Goal: Find specific page/section: Find specific page/section

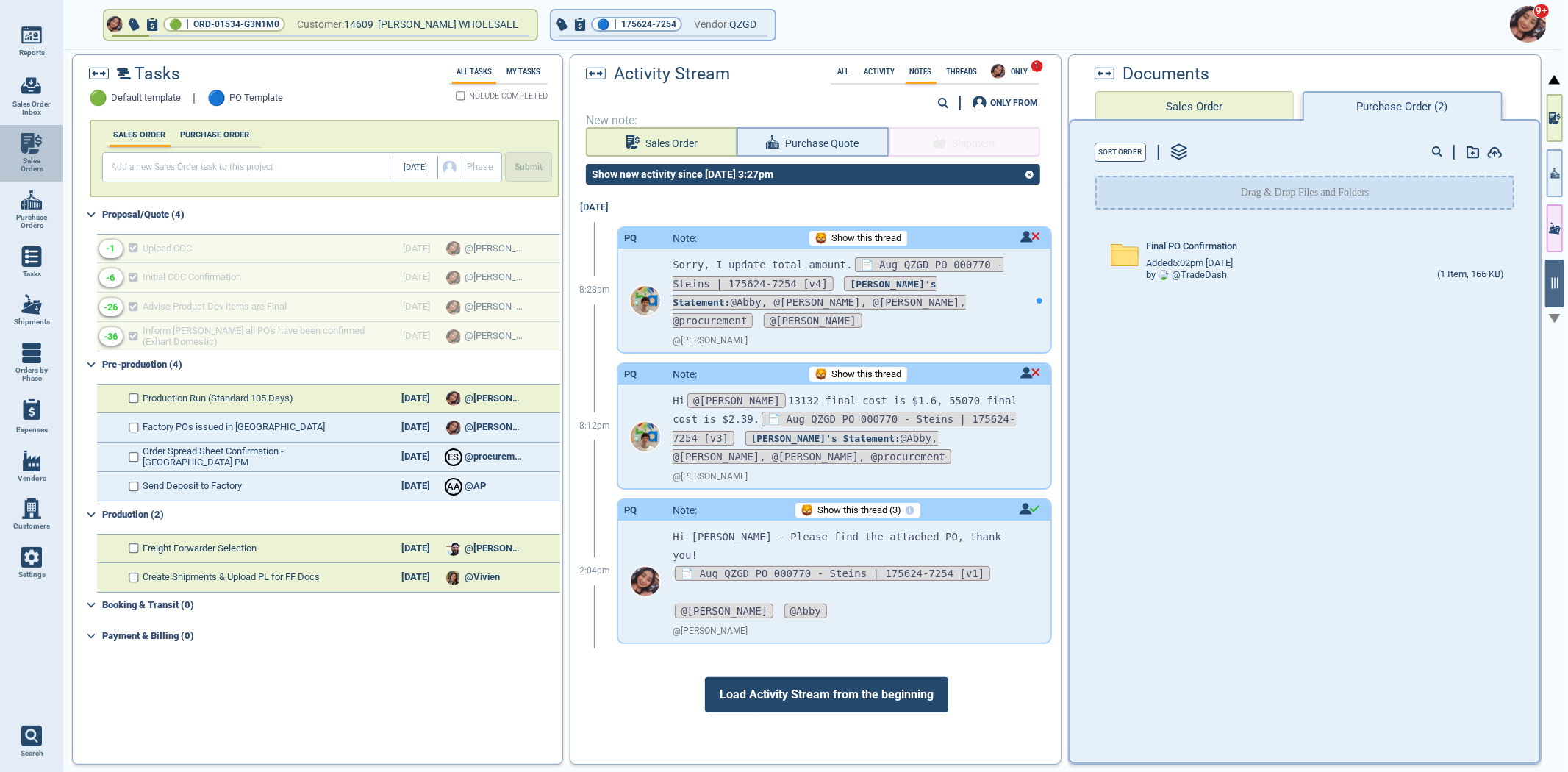
click at [15, 140] on link "Sales Orders" at bounding box center [32, 153] width 63 height 57
select select "50"
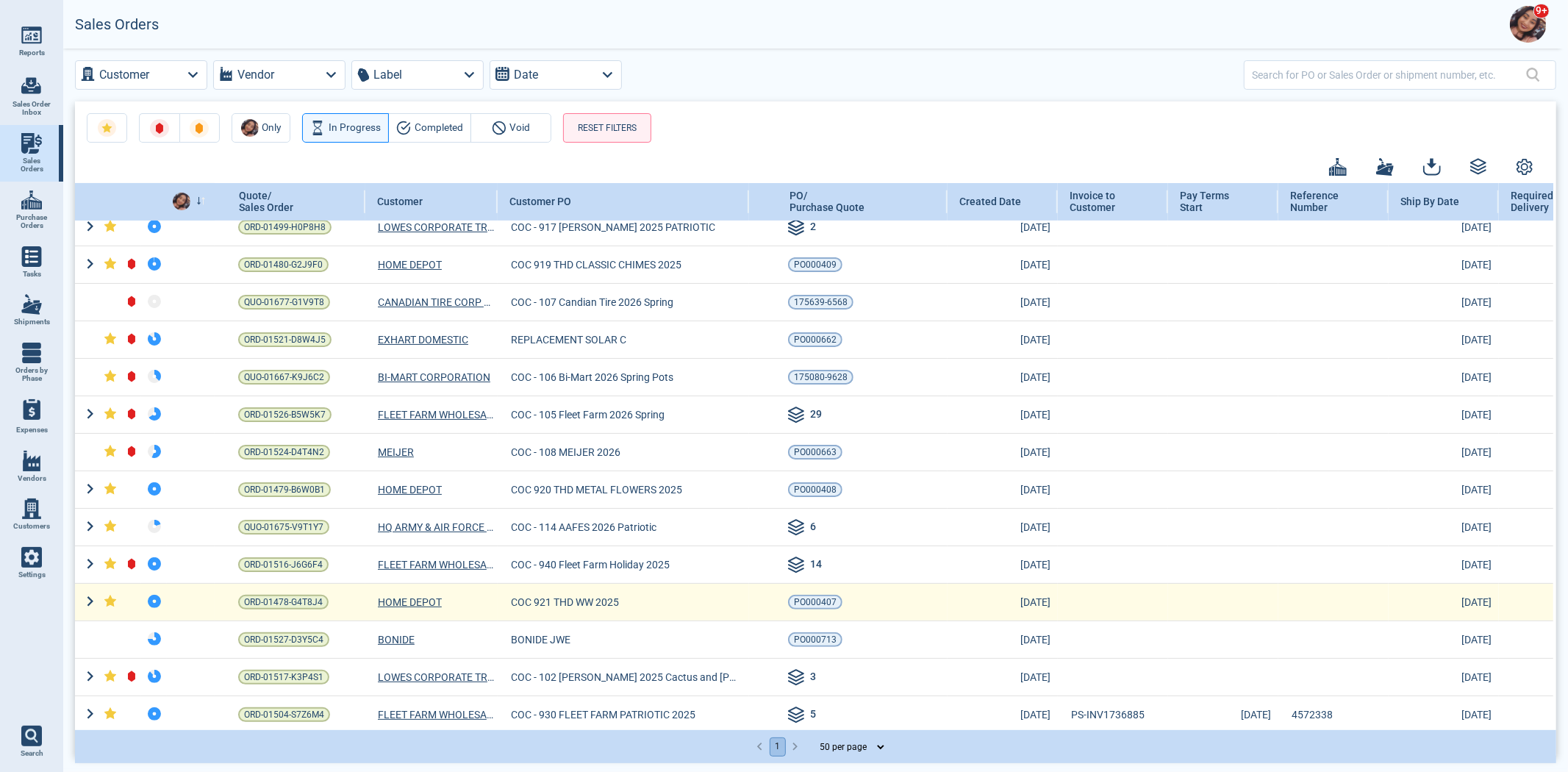
scroll to position [408, 0]
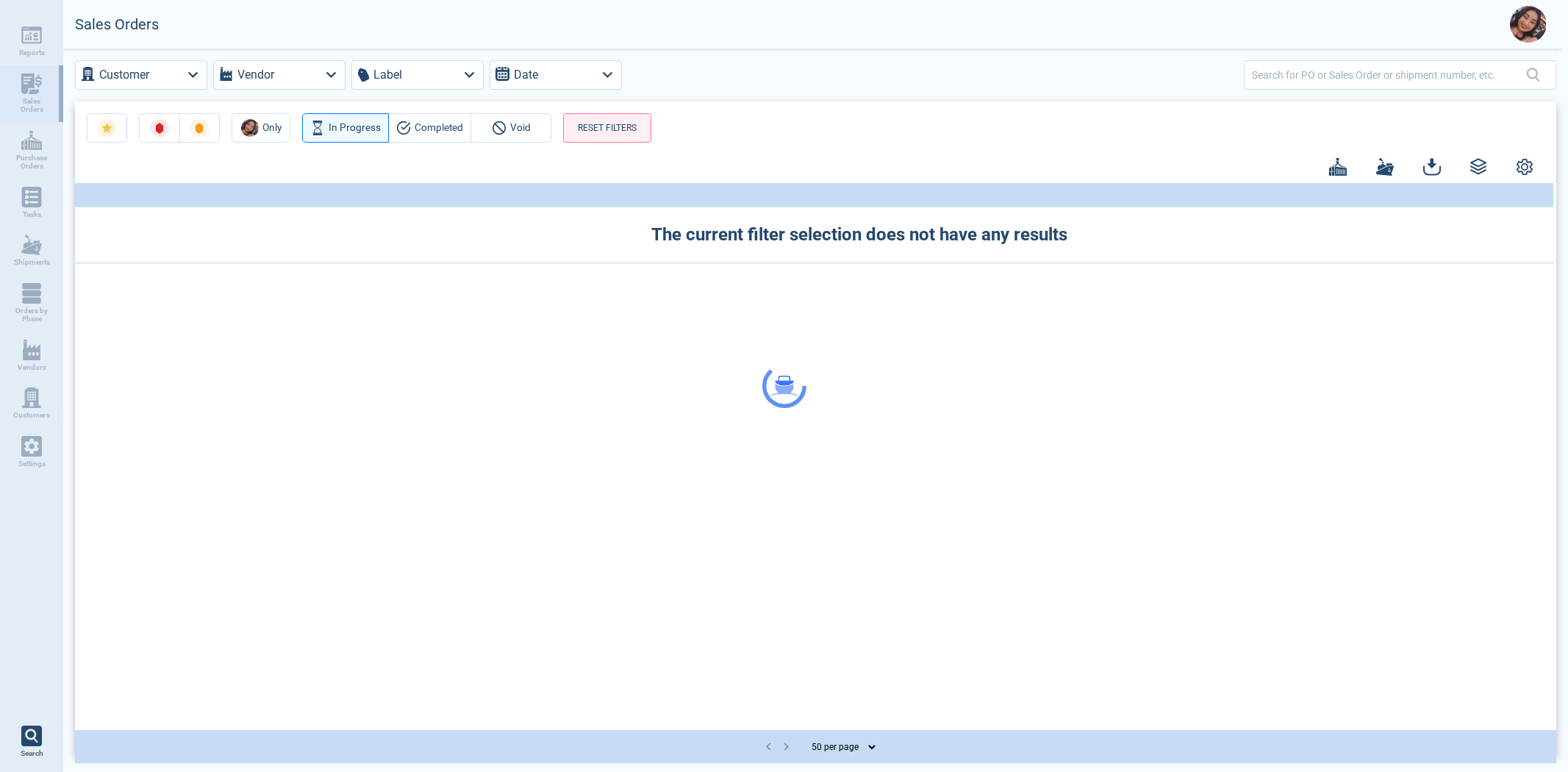
select select "50"
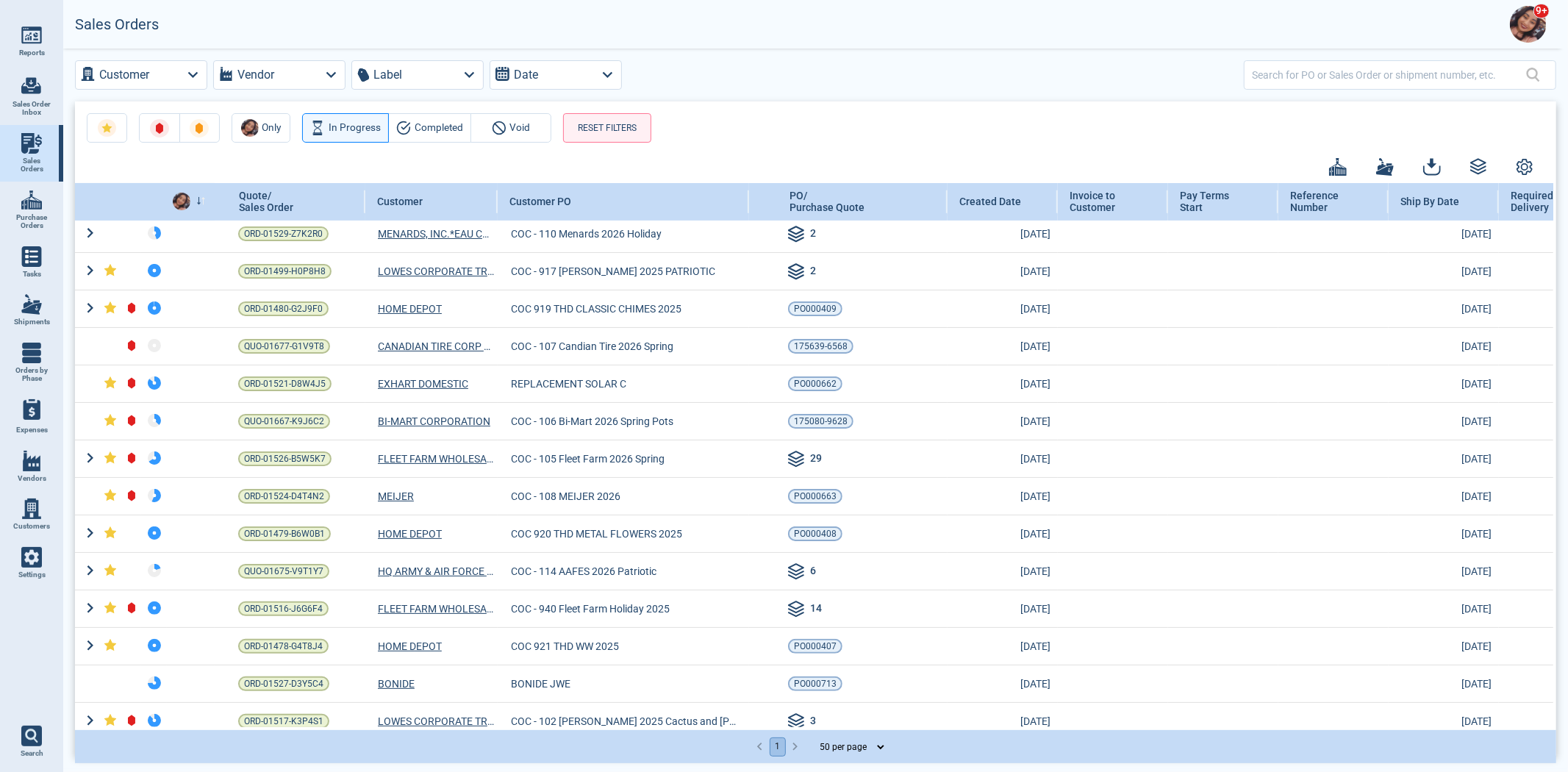
scroll to position [326, 0]
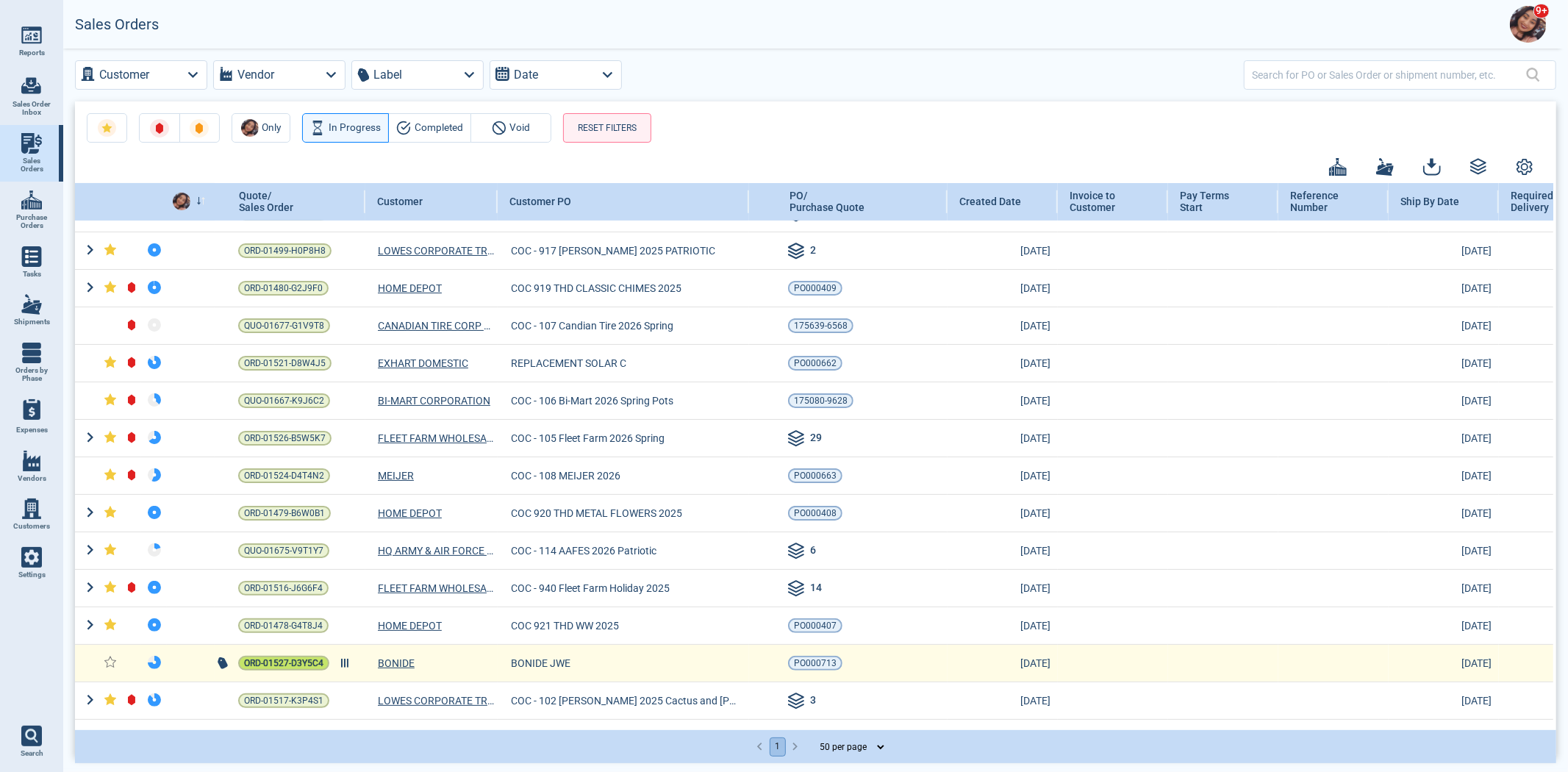
click at [305, 665] on span "ORD-01527-D3Y5C4" at bounding box center [283, 663] width 80 height 14
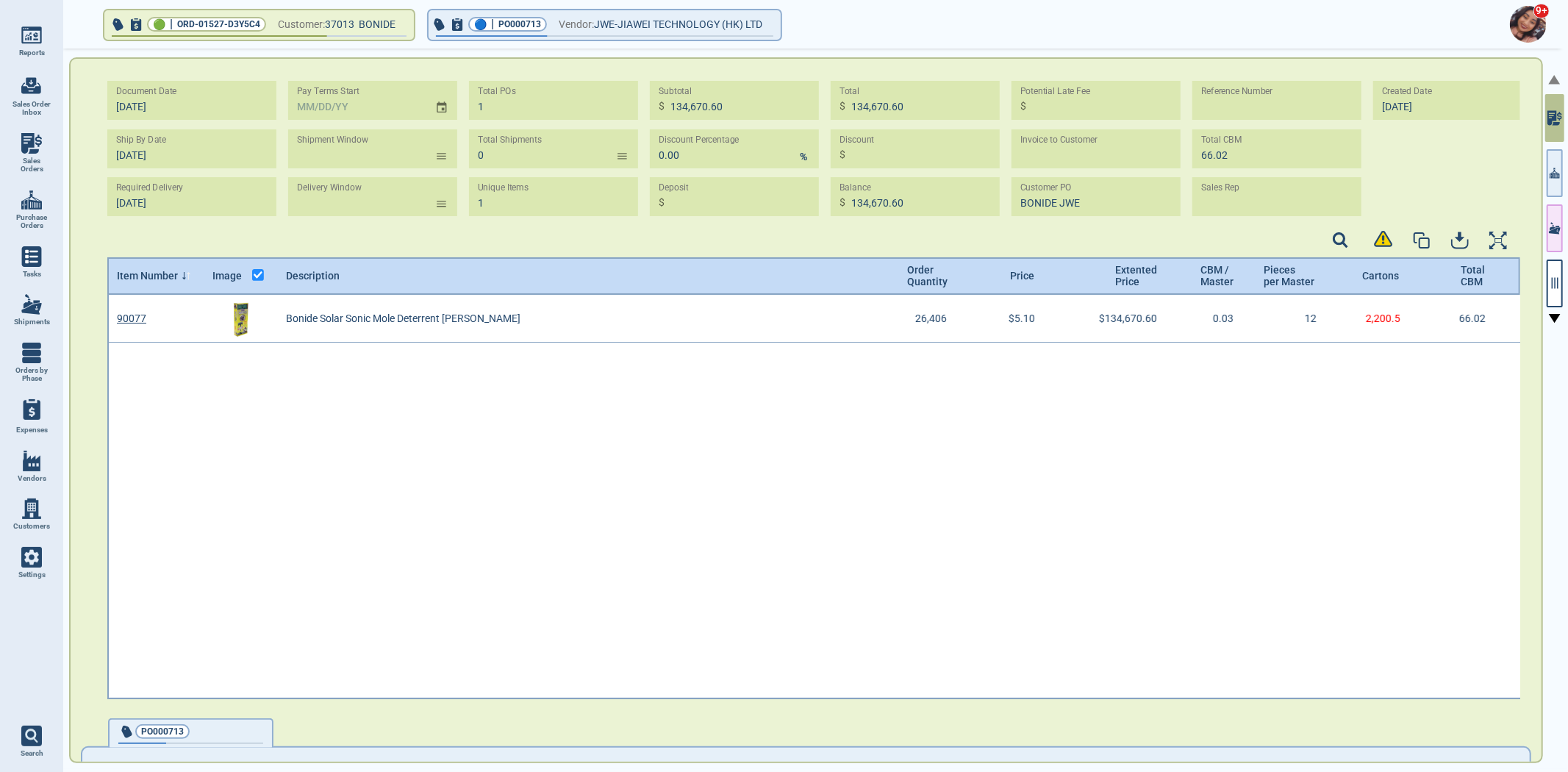
scroll to position [5, 5]
click at [36, 553] on img at bounding box center [31, 556] width 20 height 20
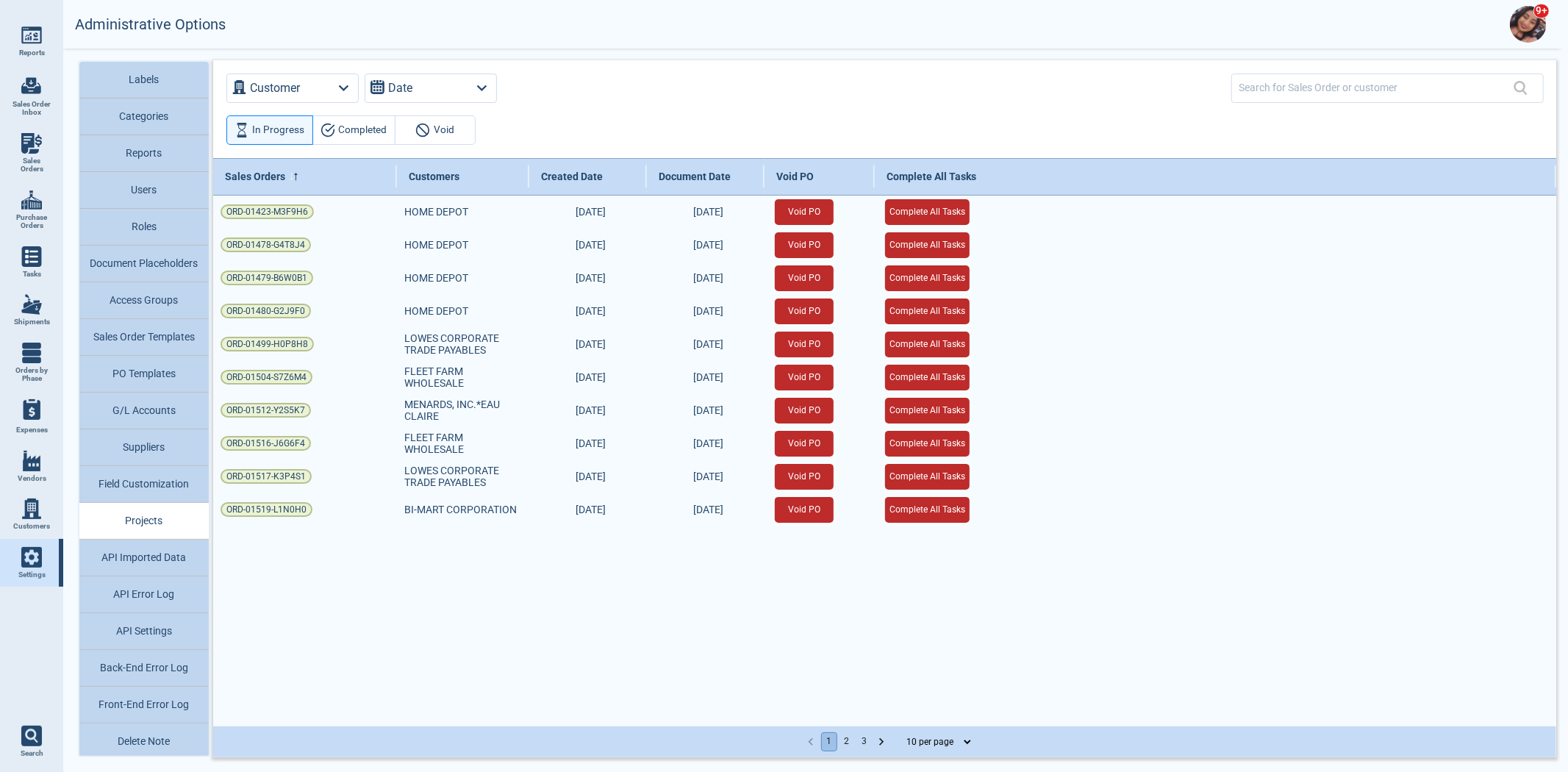
click at [148, 586] on button "API Error Log" at bounding box center [144, 594] width 130 height 36
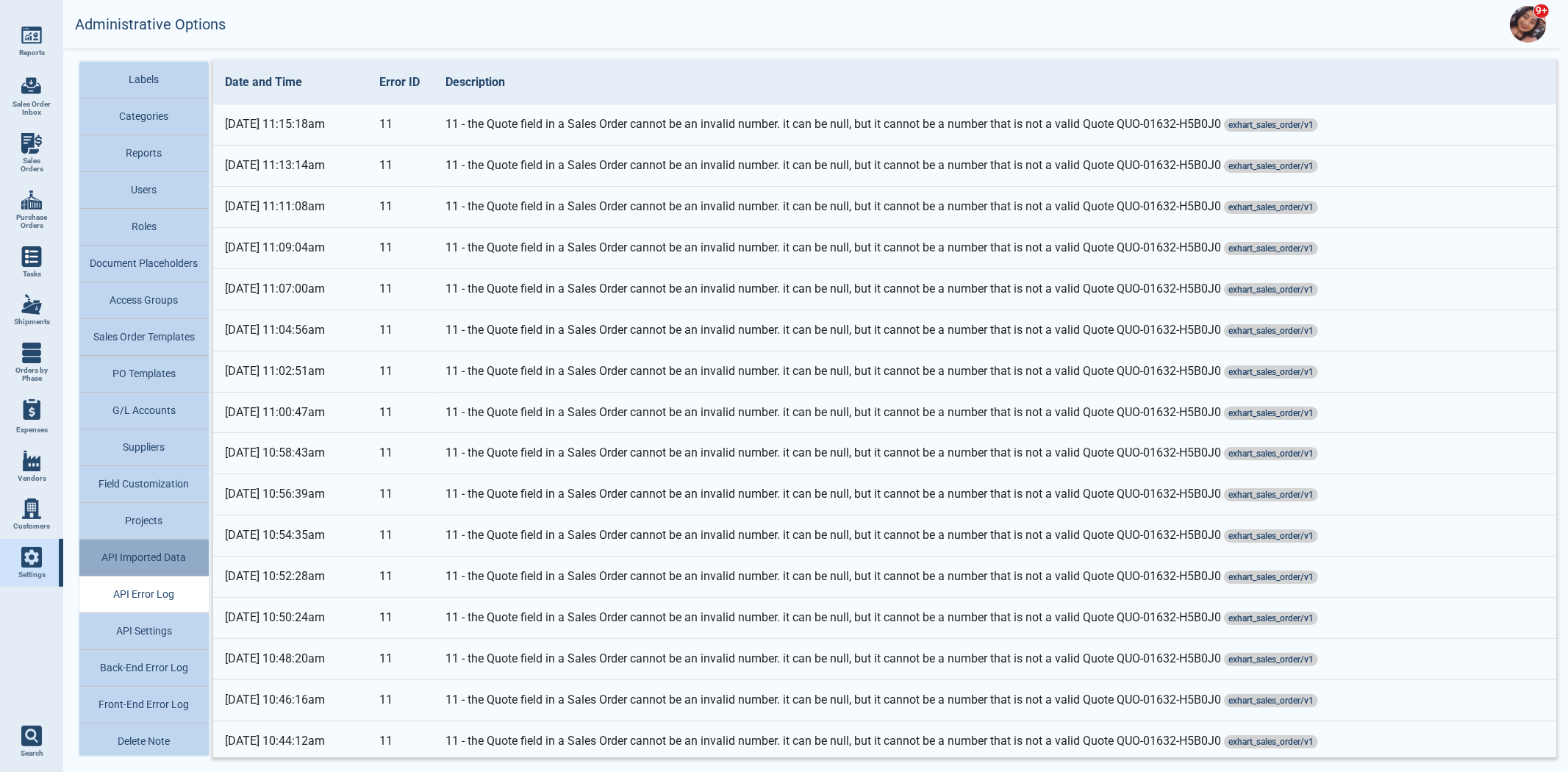
click at [150, 556] on button "API Imported Data" at bounding box center [144, 558] width 130 height 36
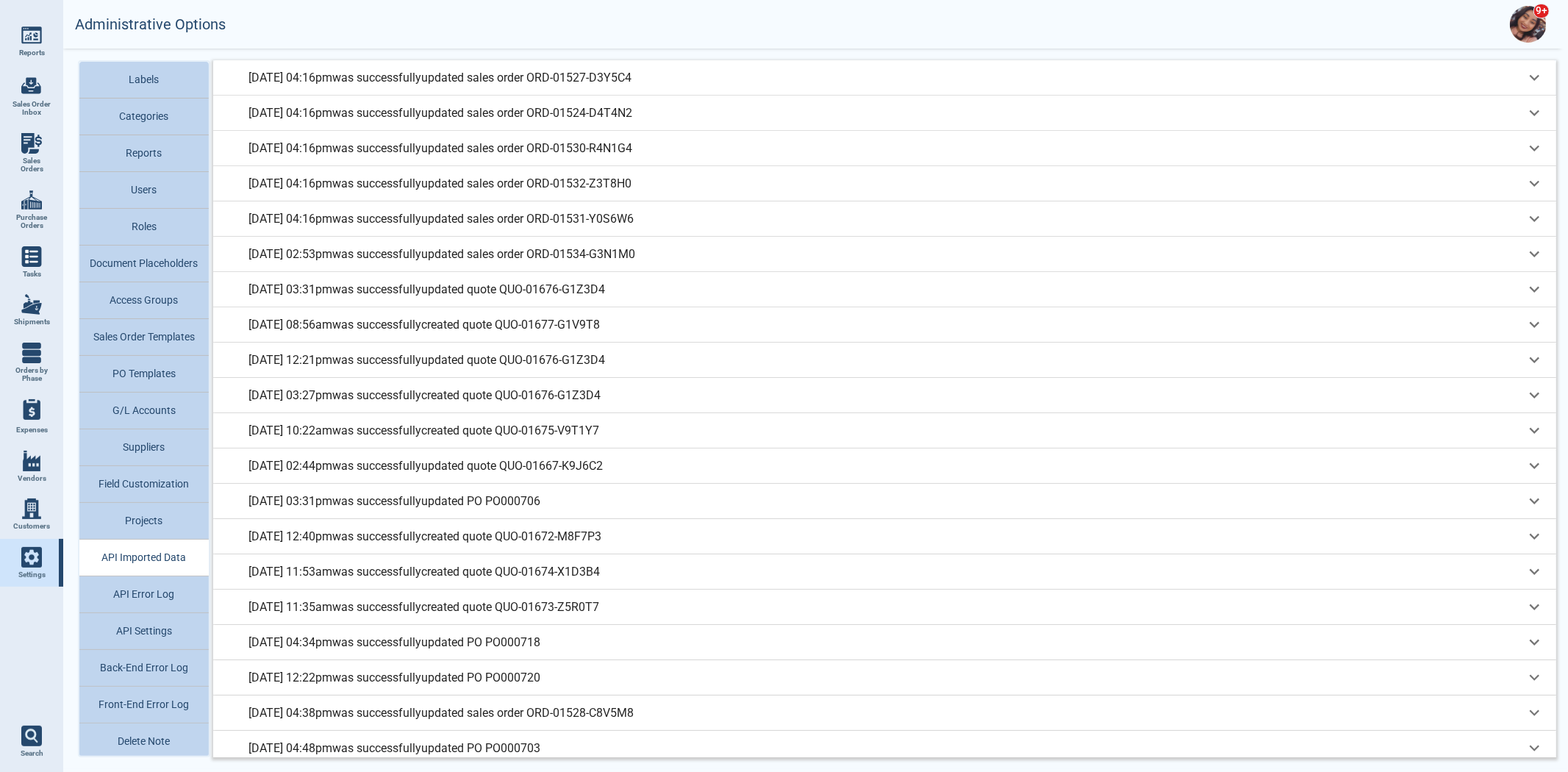
click at [27, 171] on span "Sales Orders" at bounding box center [31, 165] width 39 height 17
select select "50"
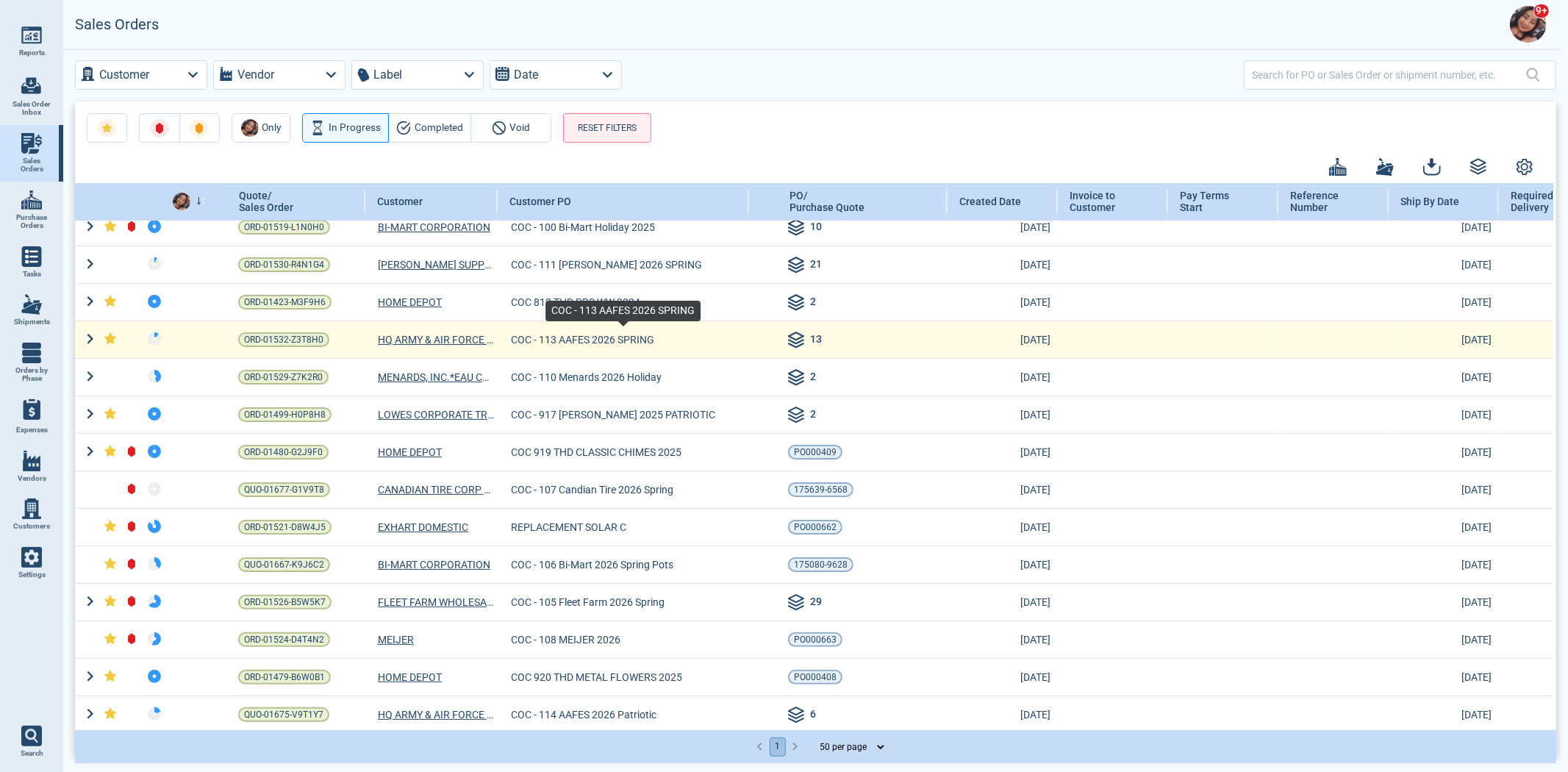
scroll to position [163, 0]
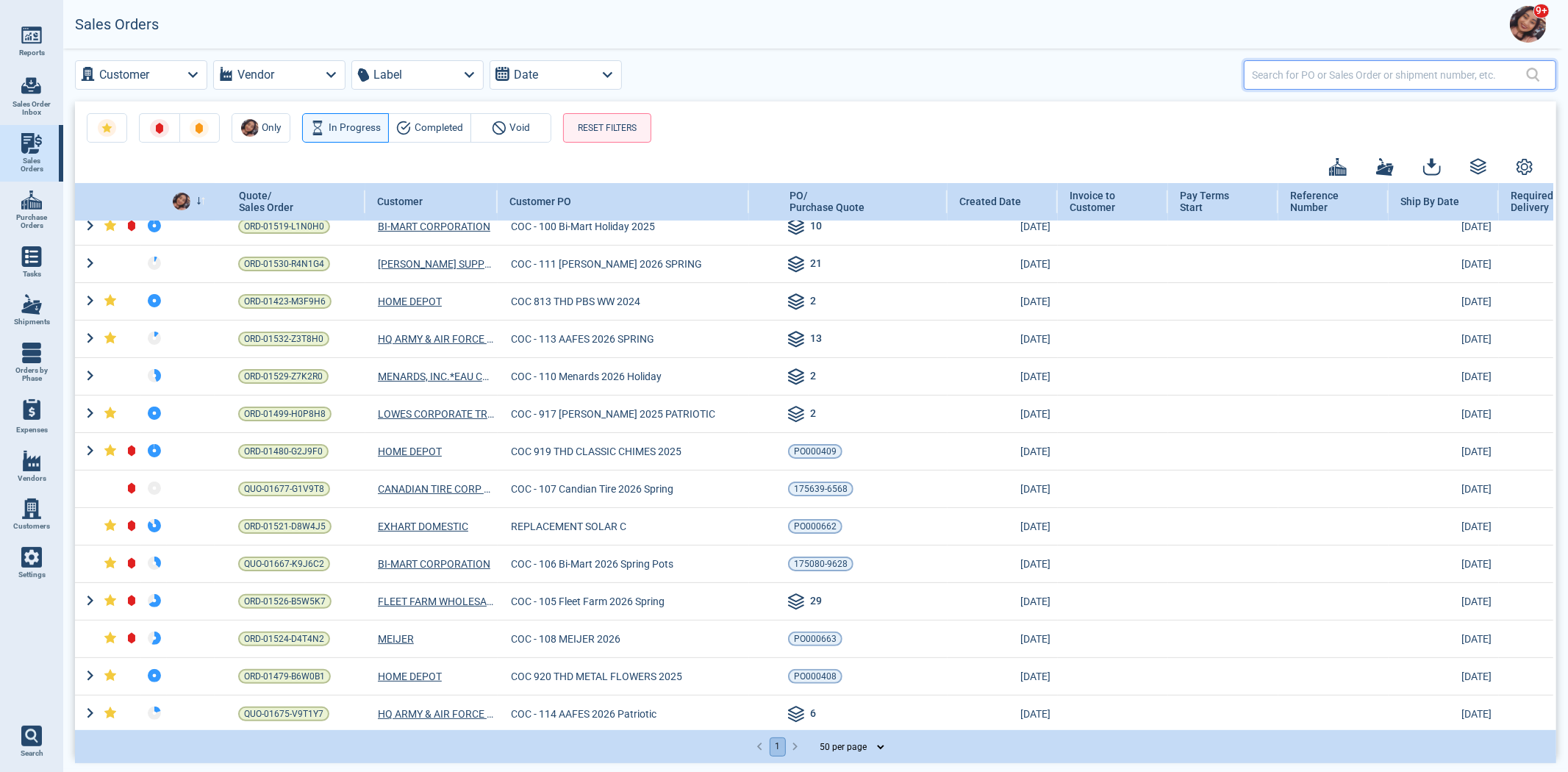
click at [1290, 64] on input "text" at bounding box center [1387, 75] width 274 height 21
type input "BON"
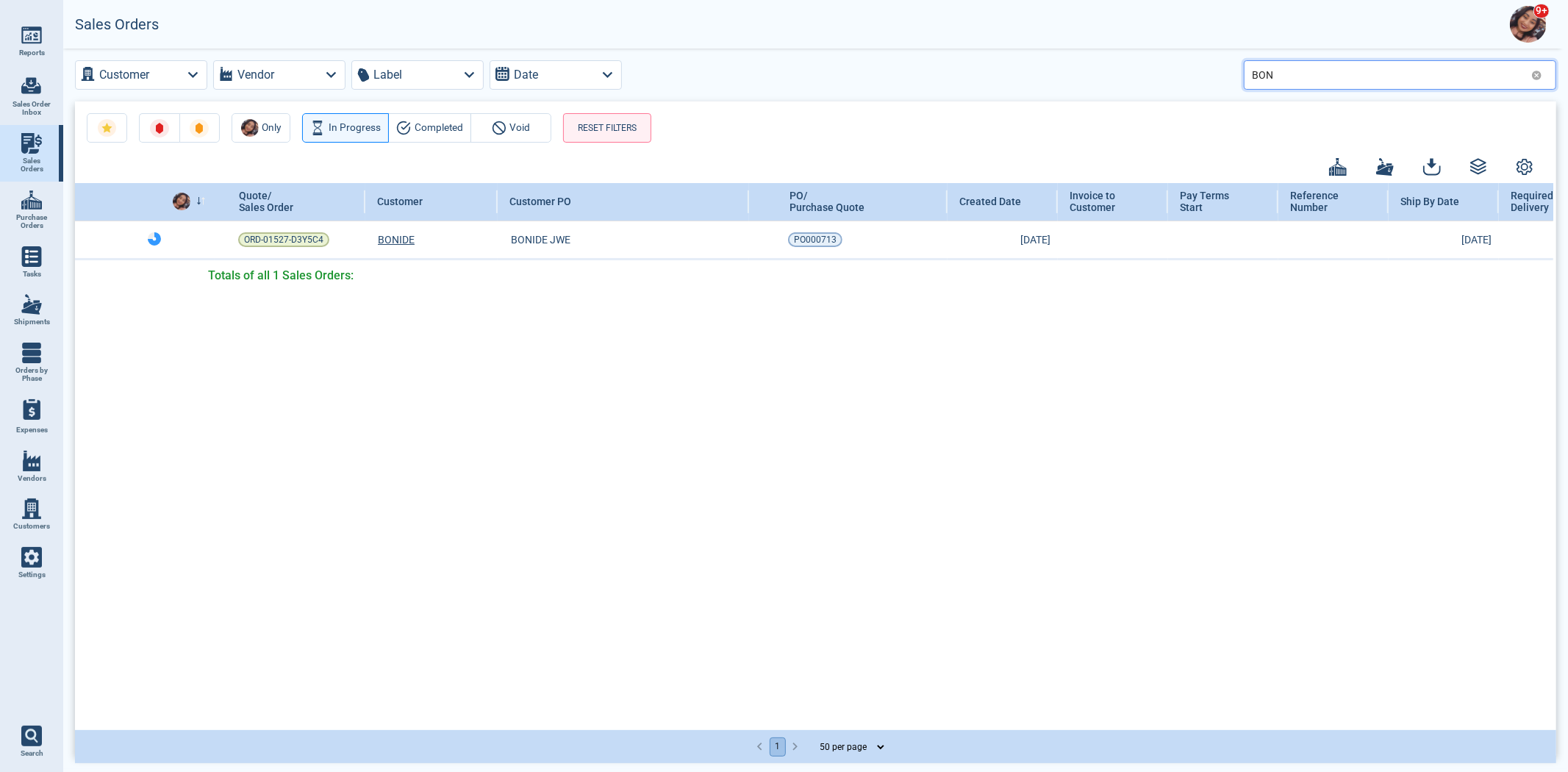
scroll to position [0, 0]
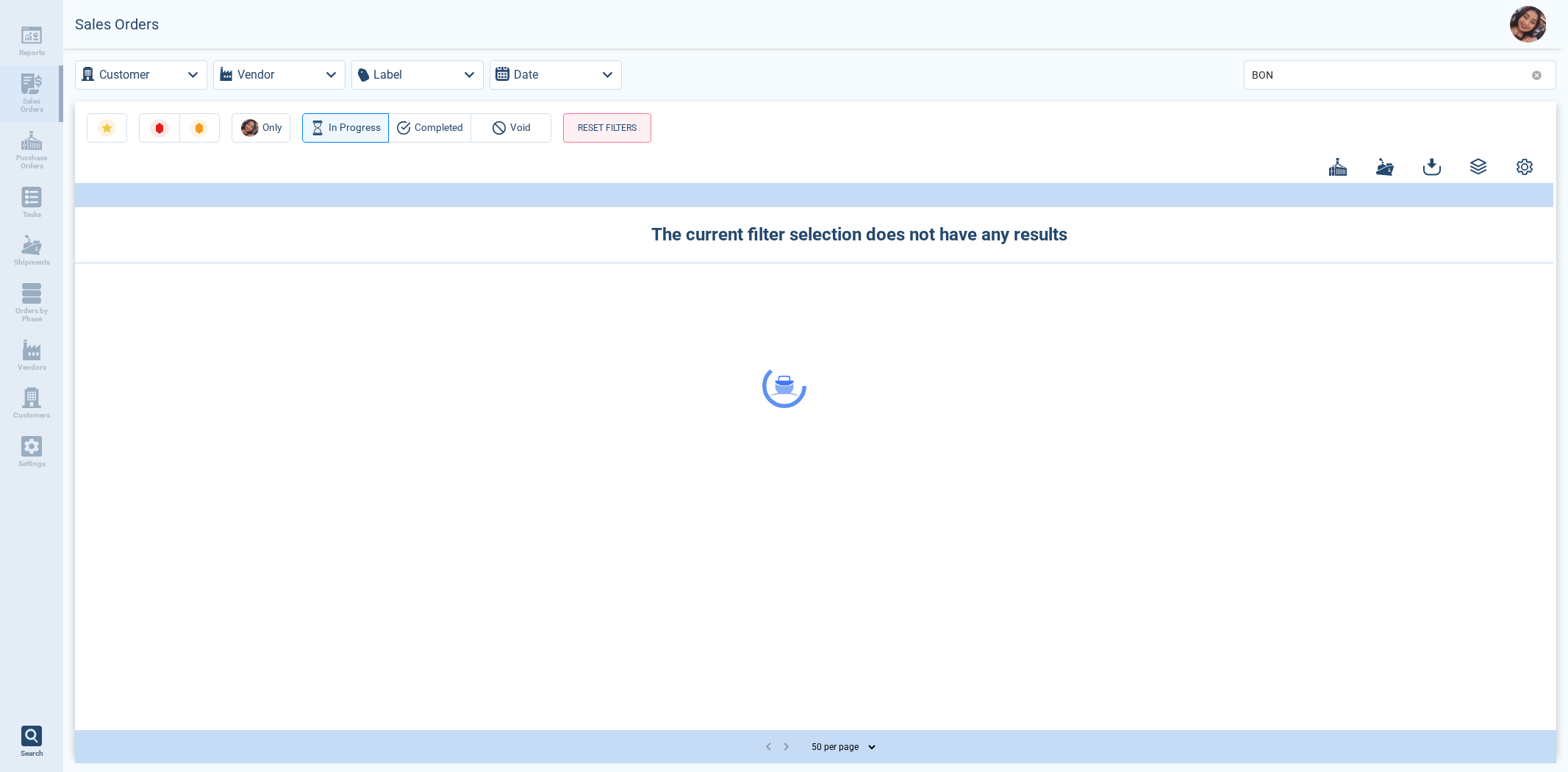
select select "50"
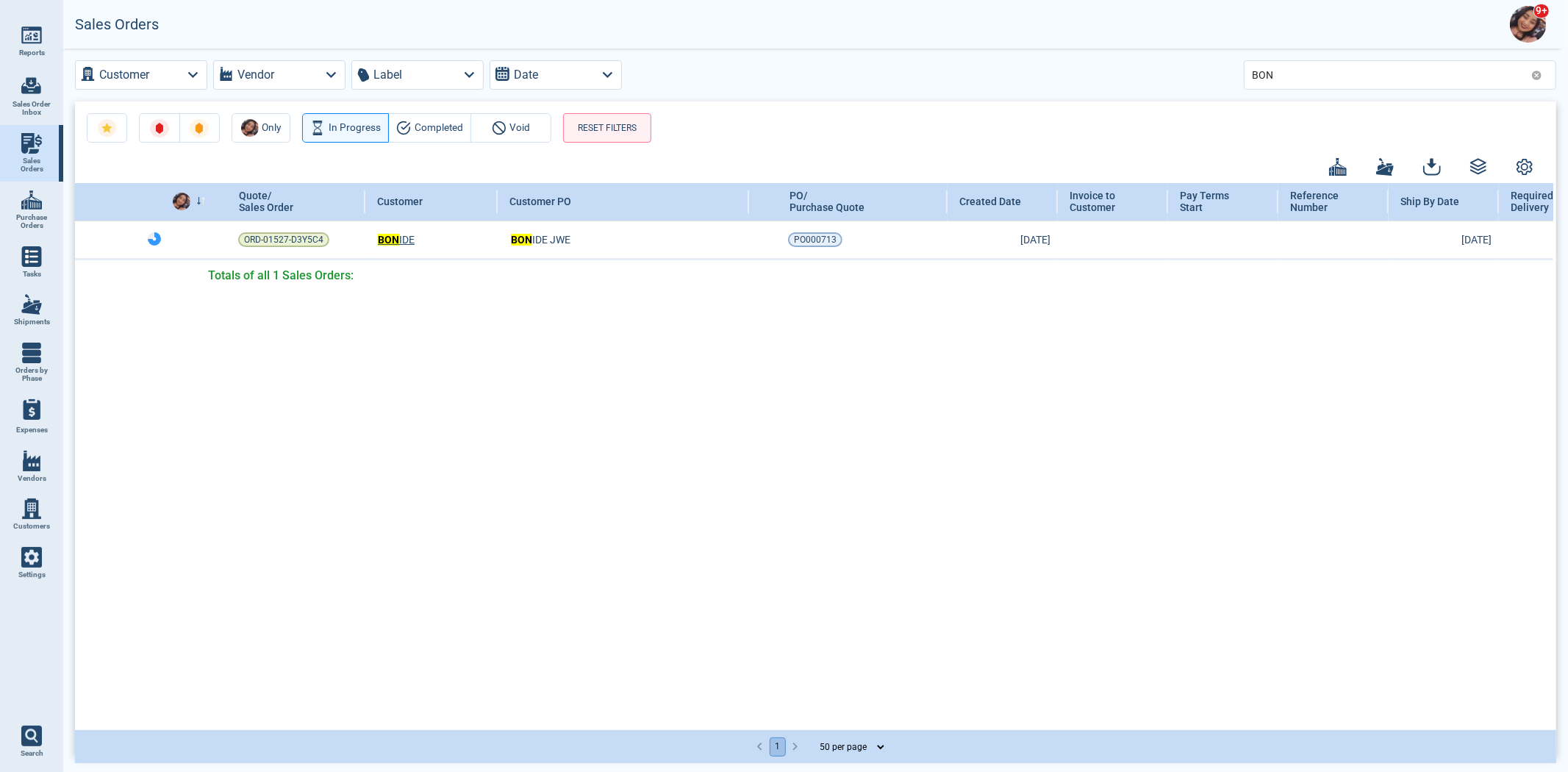
click at [36, 567] on link "Settings" at bounding box center [32, 563] width 63 height 49
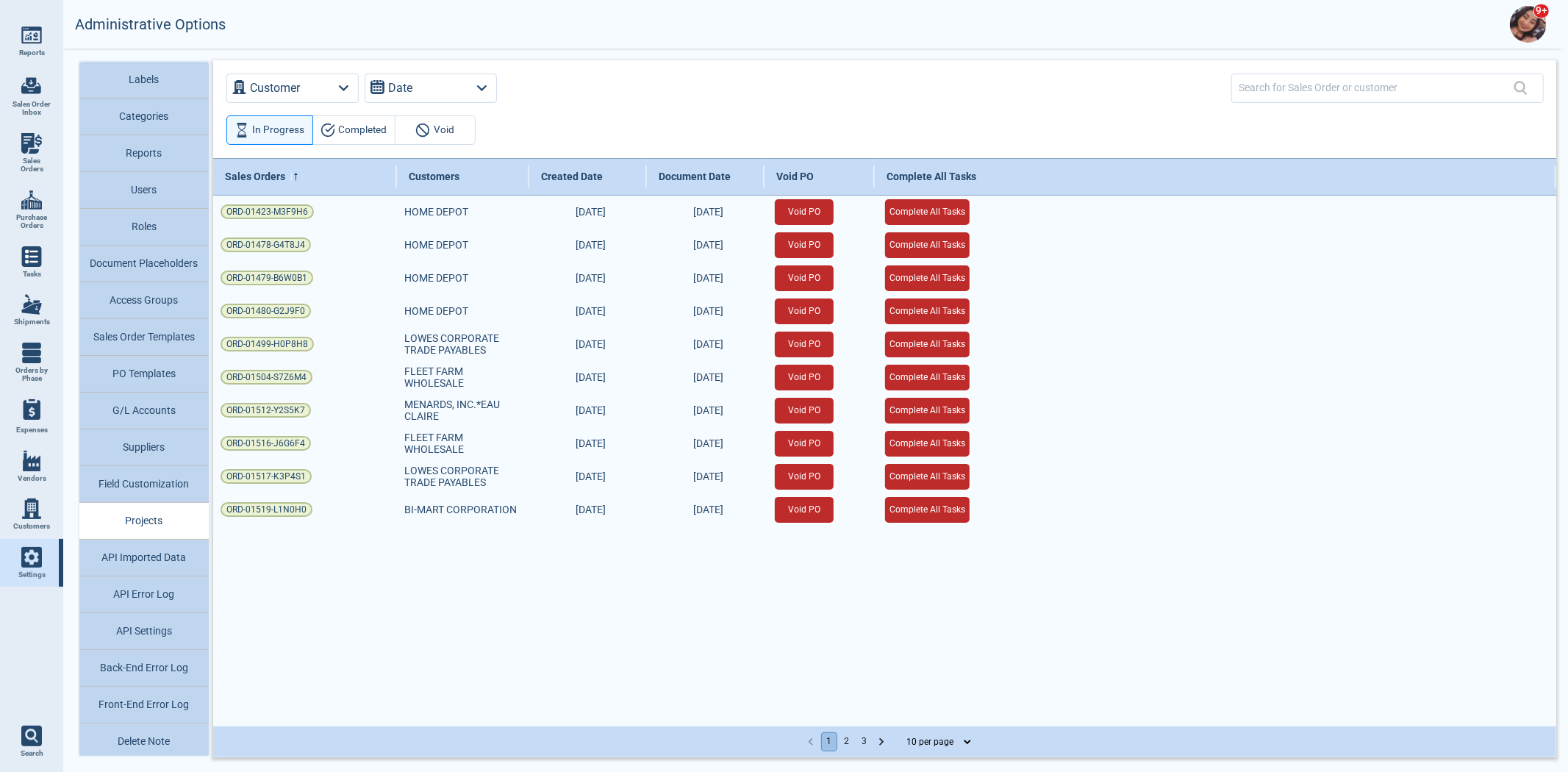
click at [164, 569] on div "Labels Categories Reports Users Roles Document Placeholders Access Groups Sales…" at bounding box center [144, 409] width 133 height 697
click at [164, 568] on button "API Imported Data" at bounding box center [144, 558] width 130 height 36
click at [52, 150] on link "Sales Orders" at bounding box center [32, 153] width 63 height 57
select select "50"
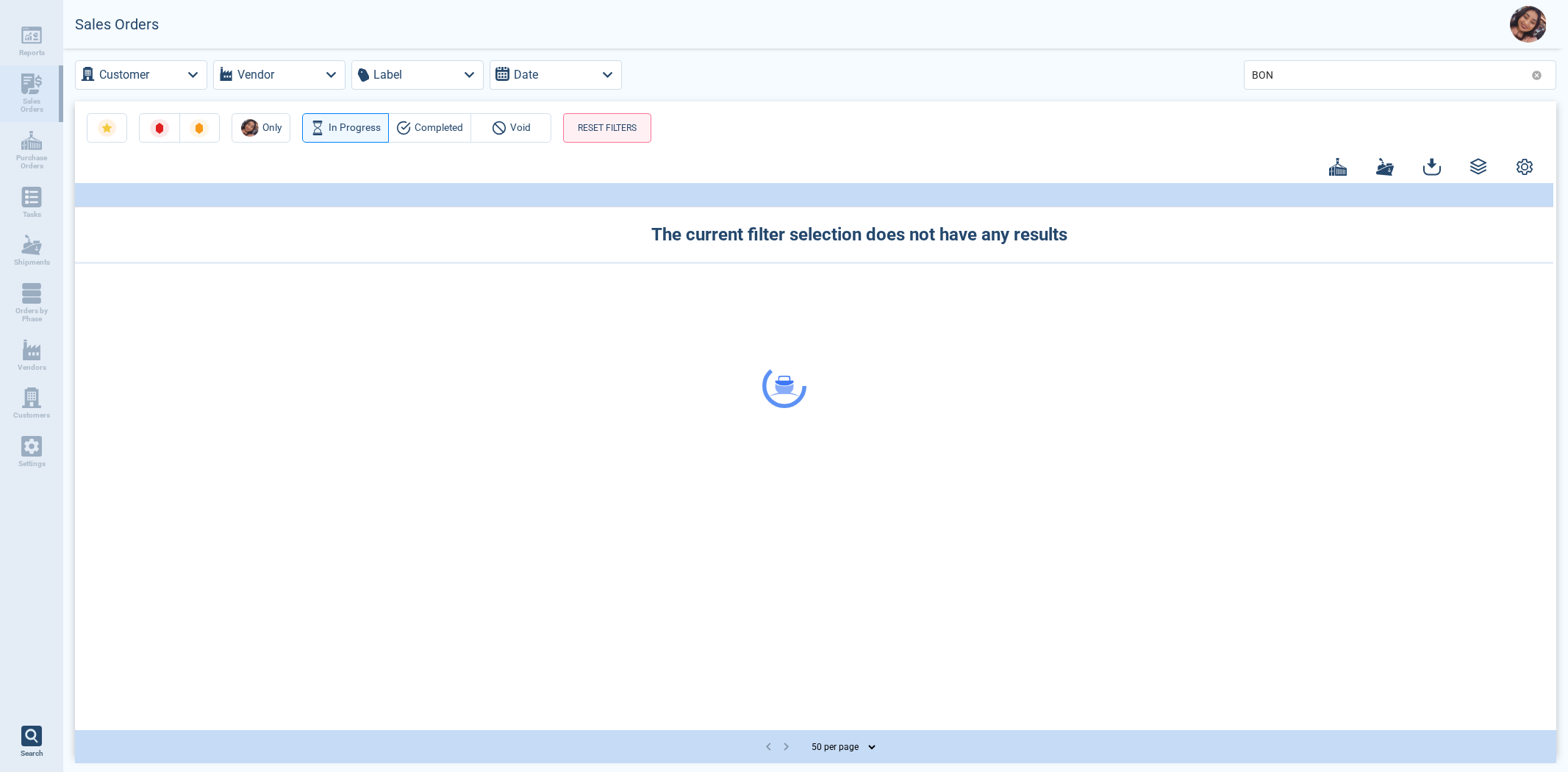
select select "50"
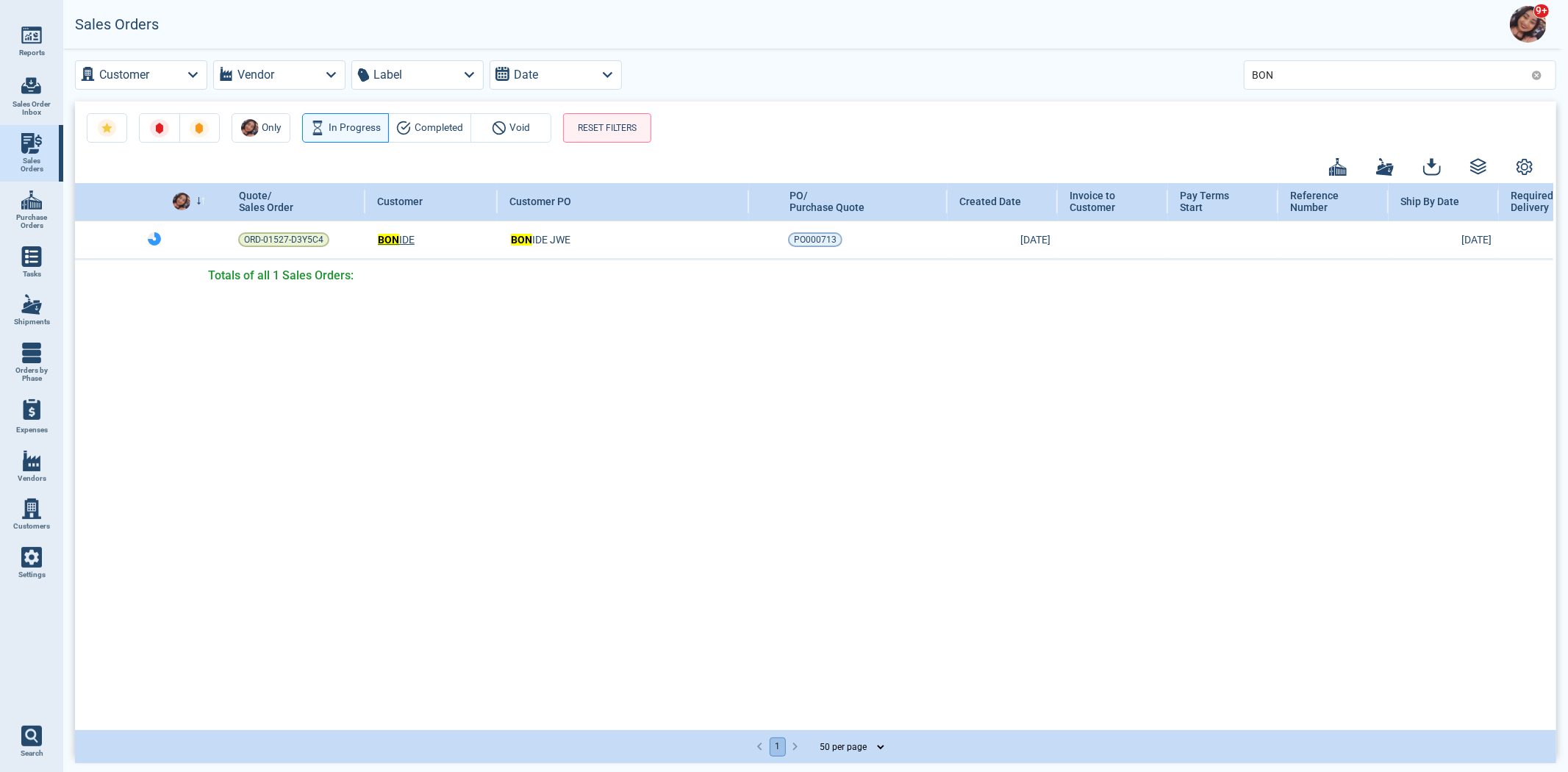
click at [39, 565] on img at bounding box center [31, 556] width 20 height 20
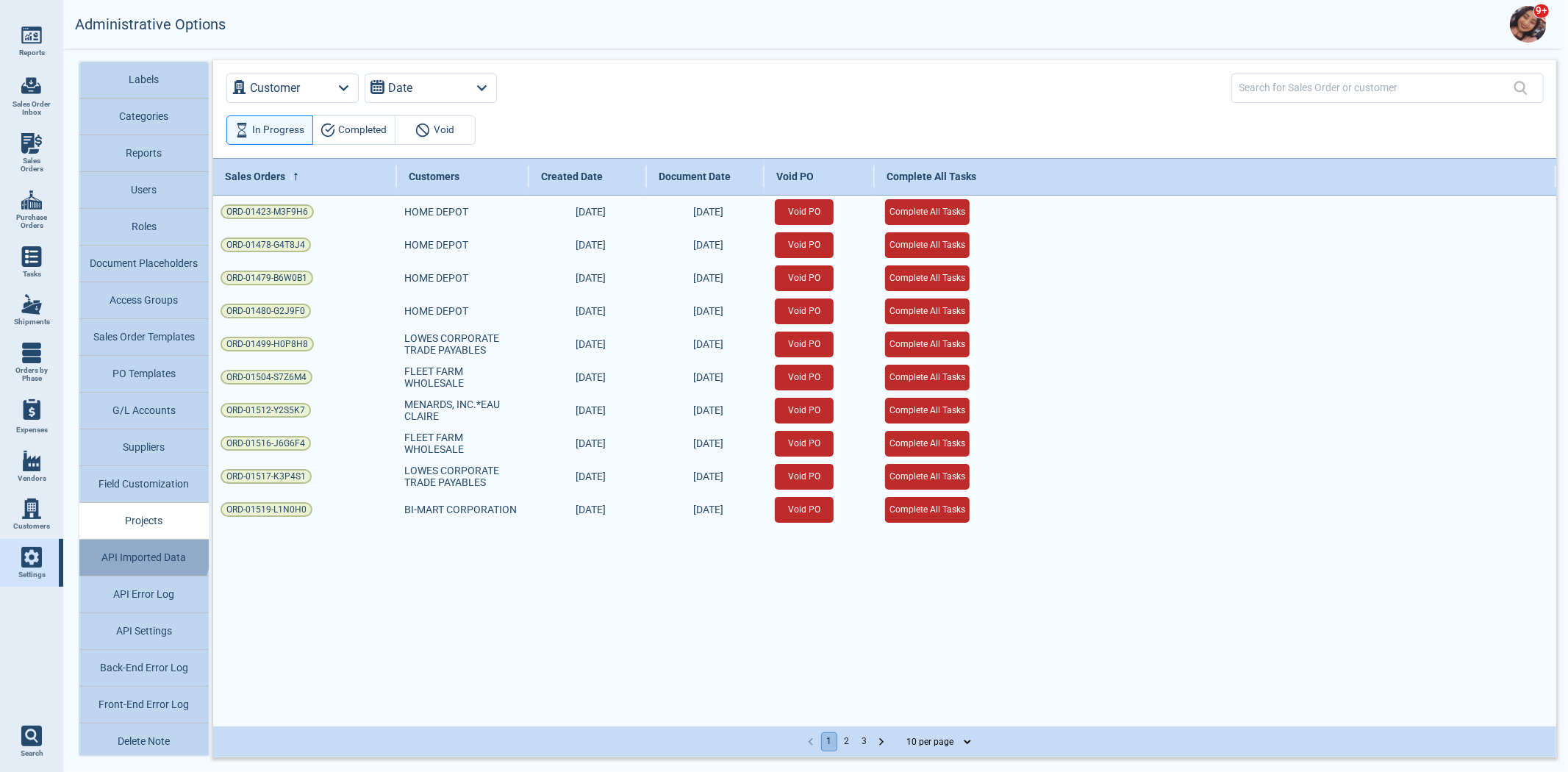
click at [133, 552] on button "API Imported Data" at bounding box center [144, 558] width 130 height 36
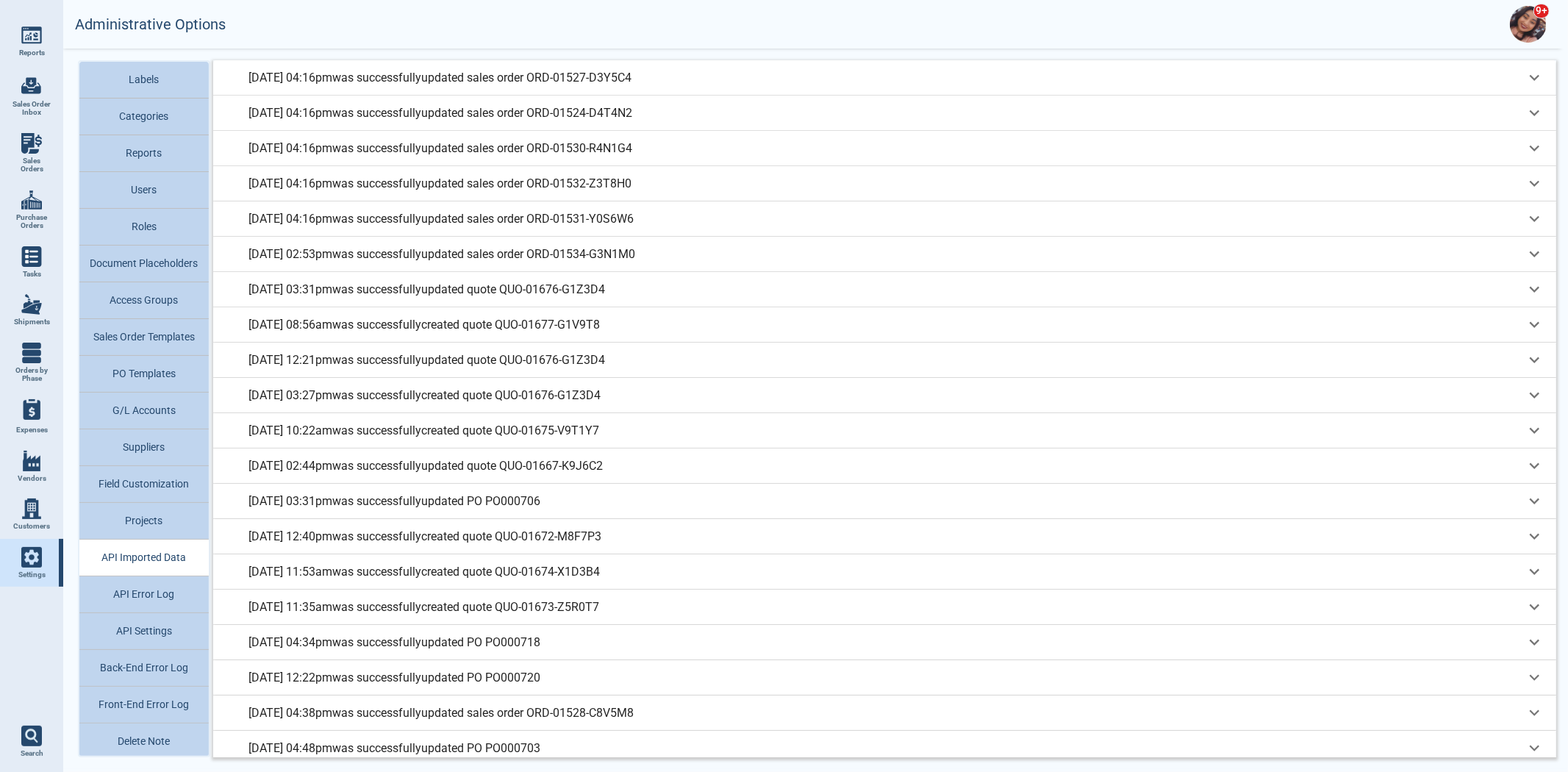
click at [28, 145] on img at bounding box center [31, 143] width 20 height 20
select select "50"
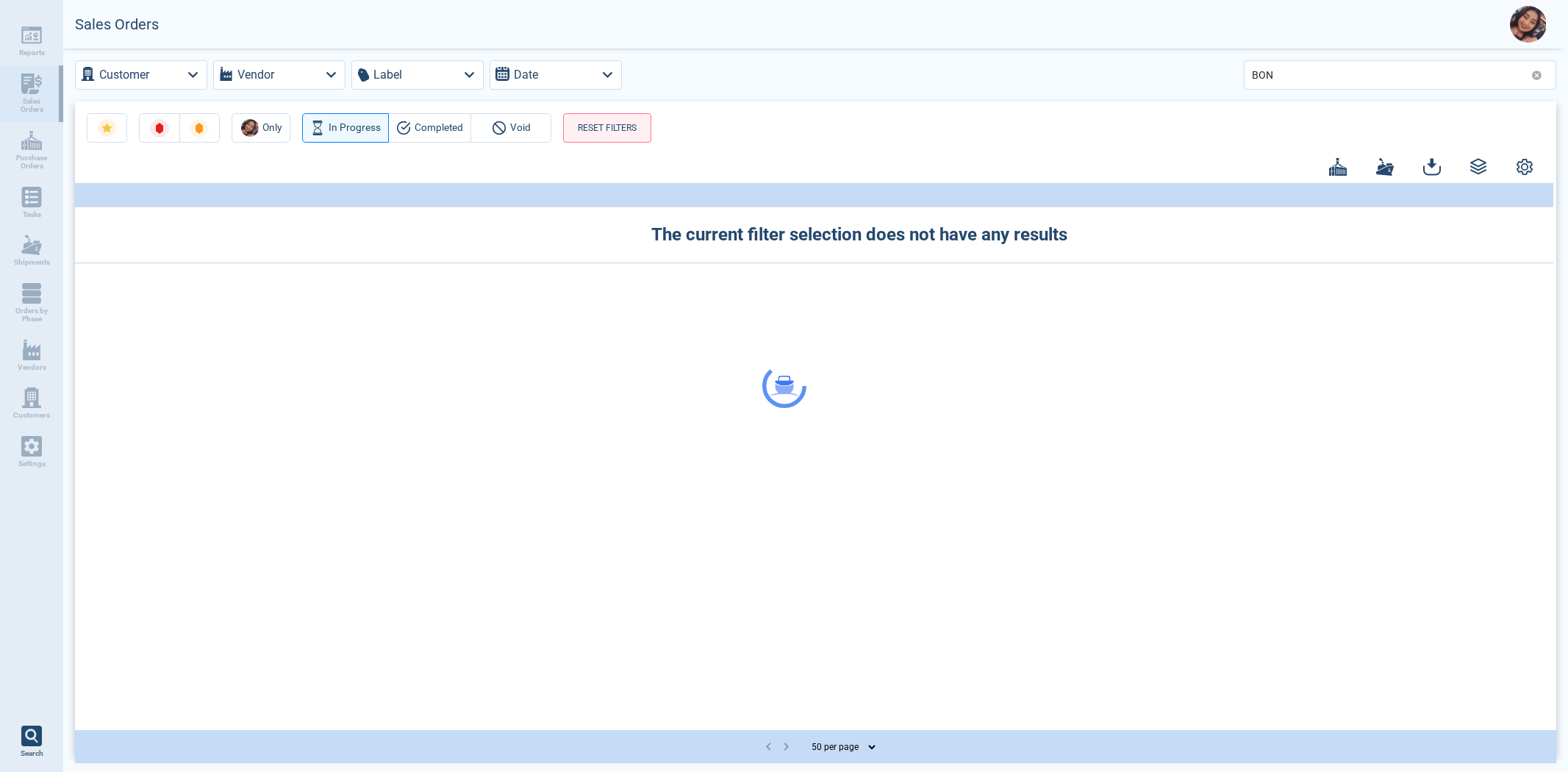
select select "50"
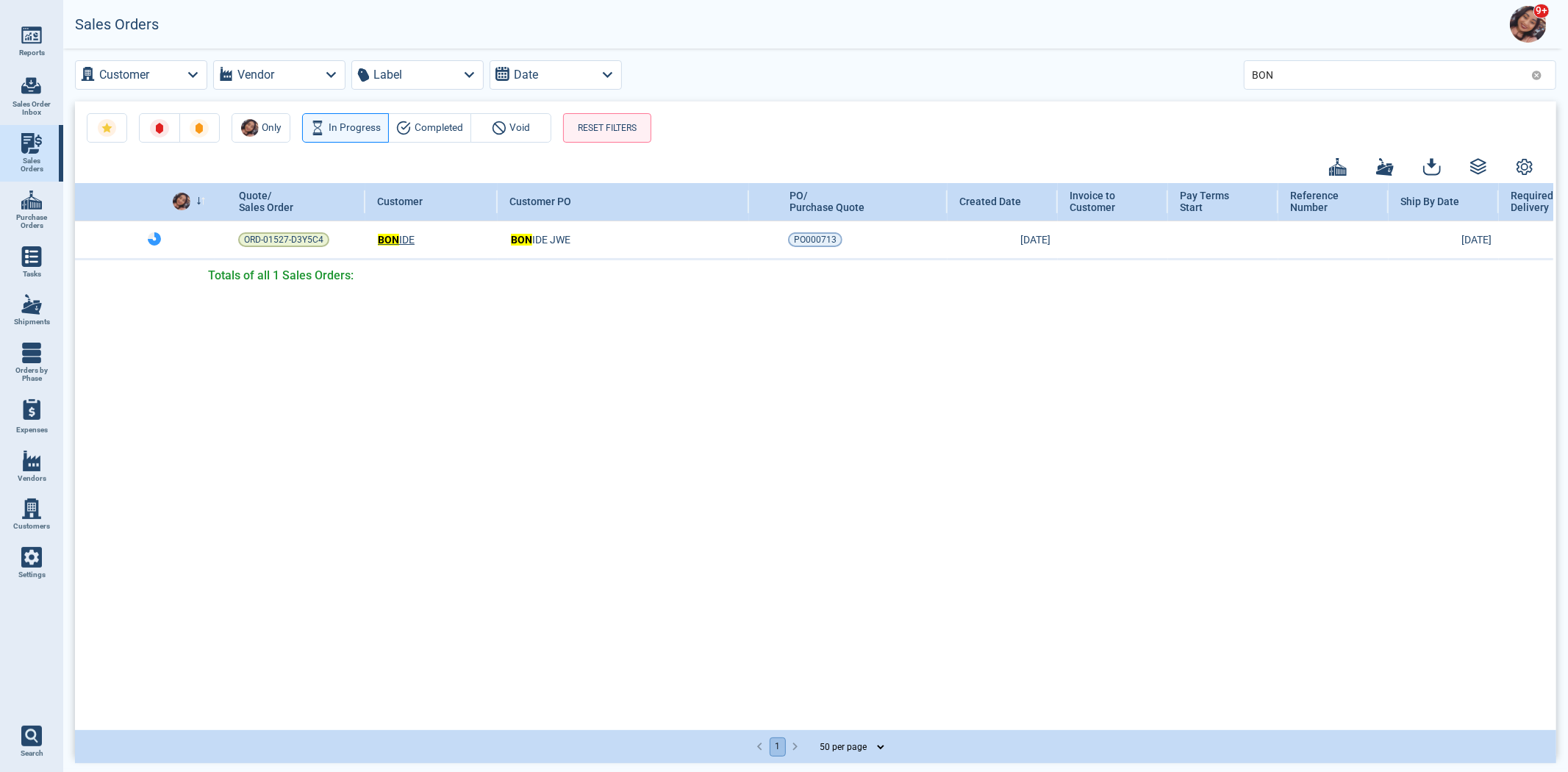
drag, startPoint x: 1288, startPoint y: 62, endPoint x: 1099, endPoint y: 77, distance: 189.6
click at [1164, 77] on div "Customer Vendor Label Date BON" at bounding box center [815, 75] width 1481 height 30
drag, startPoint x: 1294, startPoint y: 74, endPoint x: 1148, endPoint y: 84, distance: 146.3
click at [1199, 84] on div "Customer Vendor Label Date BON" at bounding box center [815, 75] width 1481 height 30
type input "115"
